Goal: Task Accomplishment & Management: Manage account settings

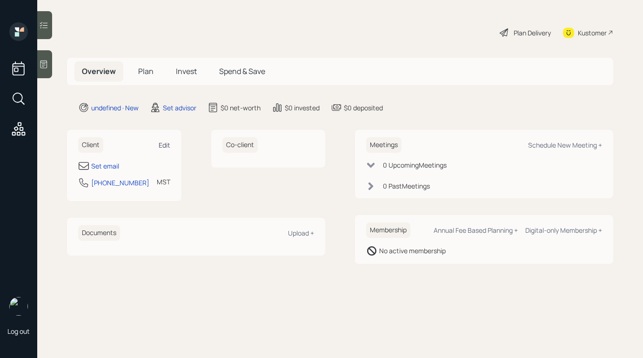
click at [165, 143] on div "Edit" at bounding box center [165, 145] width 12 height 9
select select "America/[GEOGRAPHIC_DATA]"
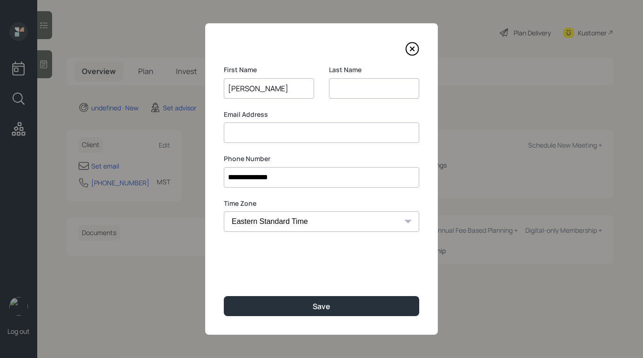
type input "[PERSON_NAME]"
type input "[EMAIL_ADDRESS][DOMAIN_NAME]"
click at [360, 90] on input "[PERSON_NAME]" at bounding box center [374, 88] width 90 height 20
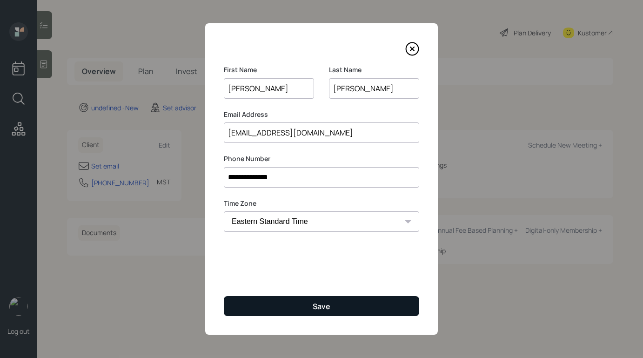
type input "[PERSON_NAME]"
click at [314, 304] on div "Save" at bounding box center [322, 306] width 18 height 10
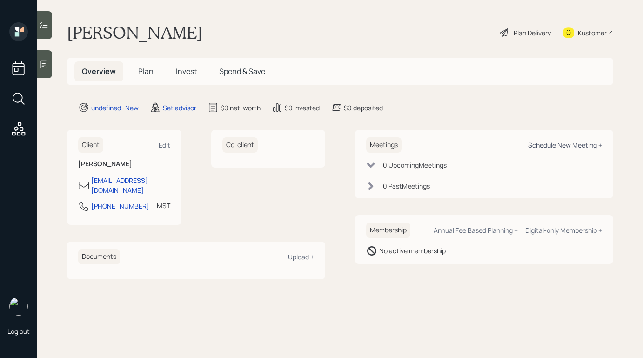
click at [544, 143] on div "Schedule New Meeting +" at bounding box center [565, 145] width 74 height 9
select select "round-[PERSON_NAME]"
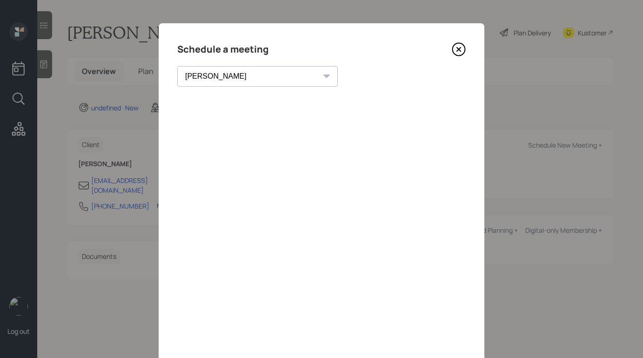
click at [463, 50] on icon at bounding box center [459, 49] width 14 height 14
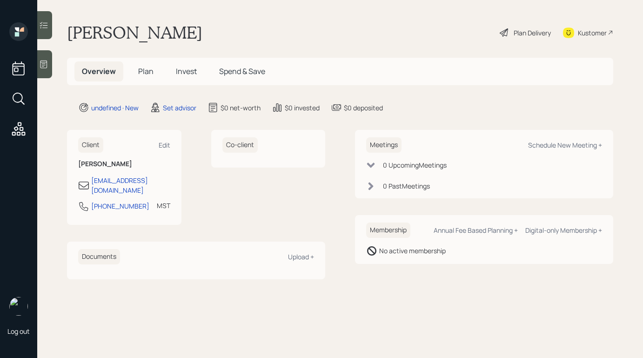
click at [48, 69] on div at bounding box center [44, 64] width 15 height 28
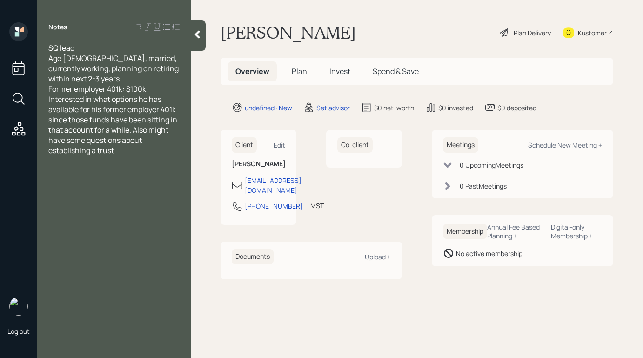
click at [163, 86] on div "Former employer 401k: $100k" at bounding box center [113, 89] width 131 height 10
click at [192, 43] on div at bounding box center [198, 35] width 15 height 30
